Goal: Task Accomplishment & Management: Use online tool/utility

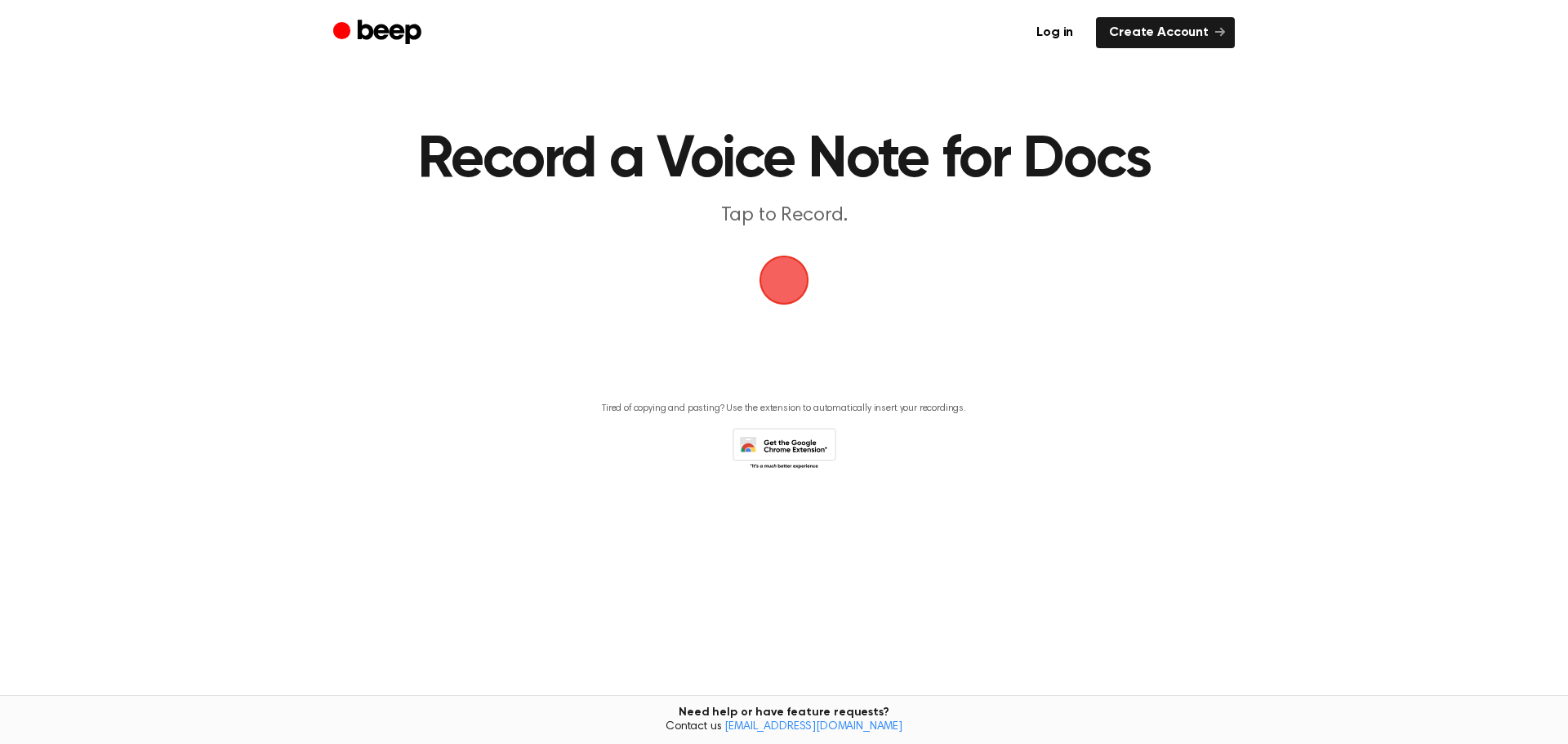
click at [776, 289] on span "button" at bounding box center [783, 279] width 74 height 74
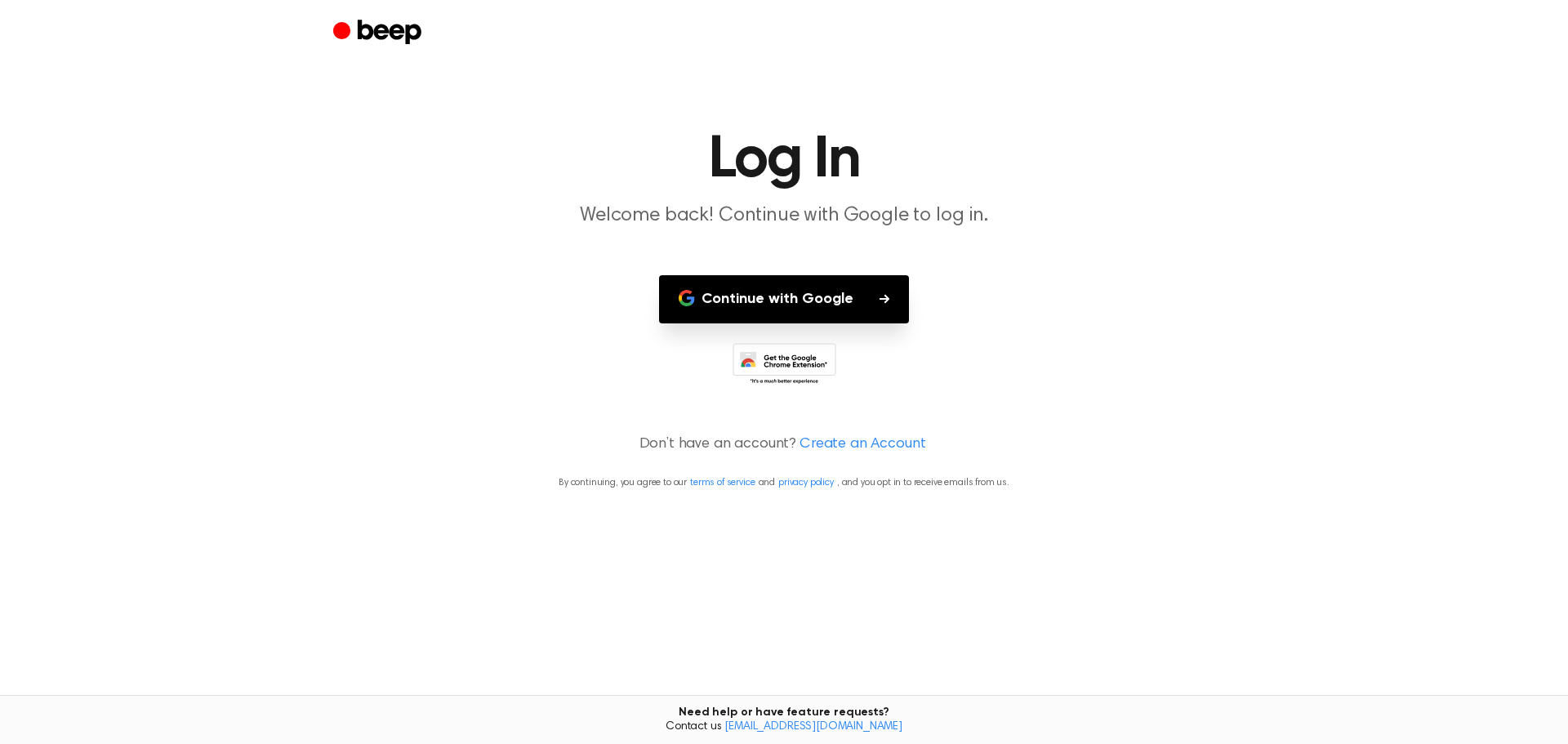
click at [775, 294] on button "Continue with Google" at bounding box center [784, 298] width 250 height 48
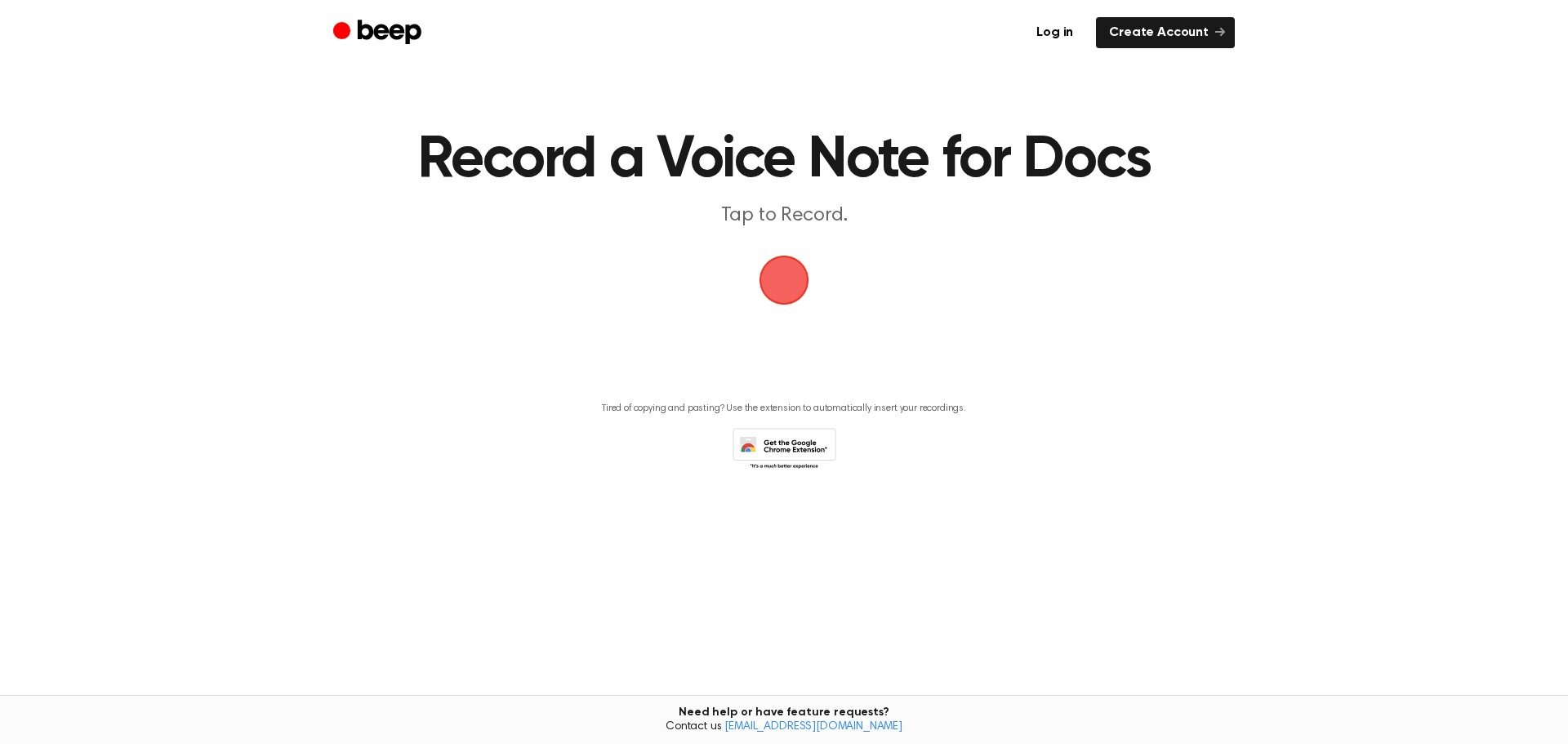
click at [797, 277] on span "button" at bounding box center [784, 280] width 91 height 91
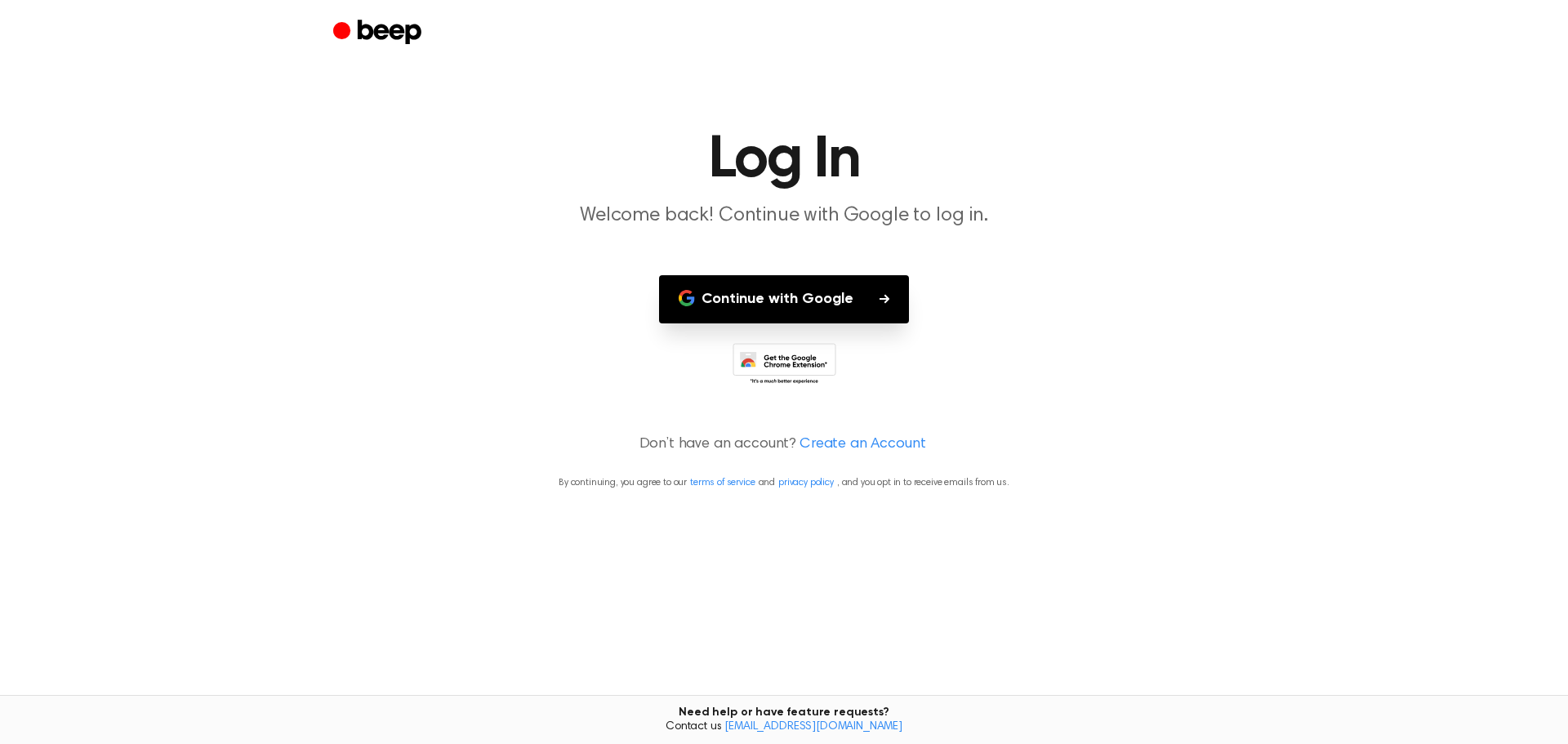
drag, startPoint x: 797, startPoint y: 277, endPoint x: 77, endPoint y: 96, distance: 742.4
click at [77, 96] on main "Log In Welcome back! Continue with Google to log in. Continue with Google Don’t…" at bounding box center [784, 372] width 1568 height 744
